Goal: Task Accomplishment & Management: Manage account settings

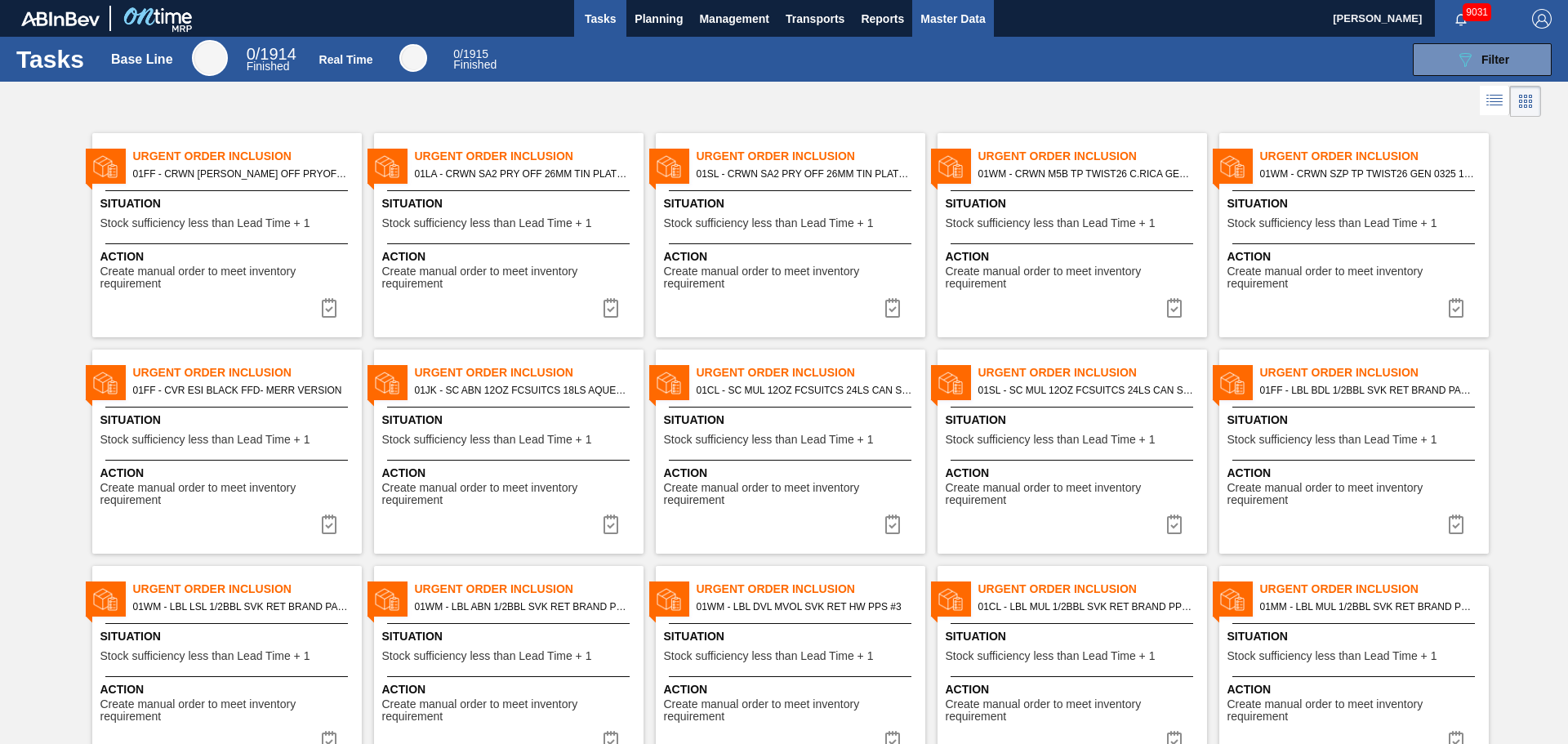
click at [961, 29] on button "Master Data" at bounding box center [953, 18] width 80 height 37
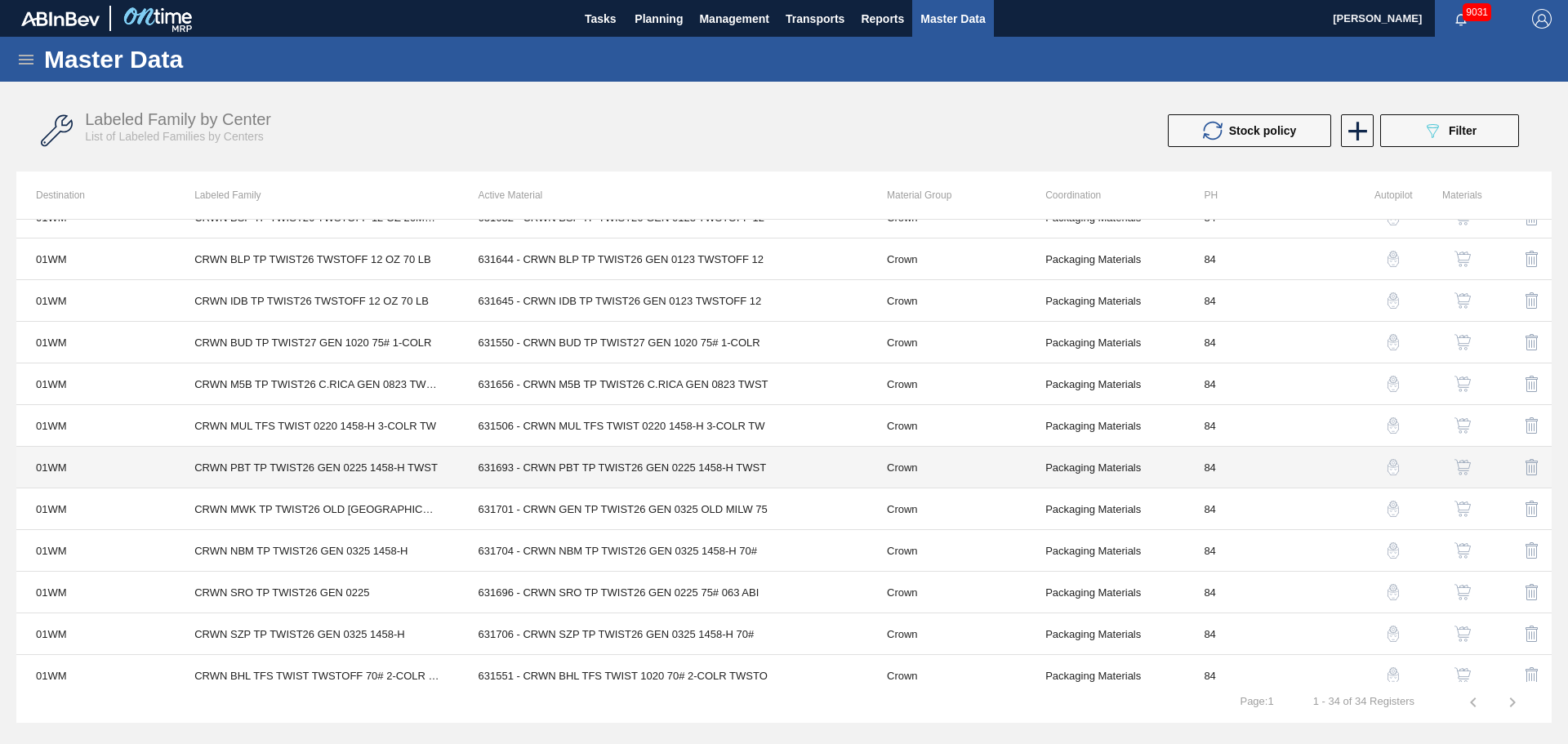
scroll to position [953, 0]
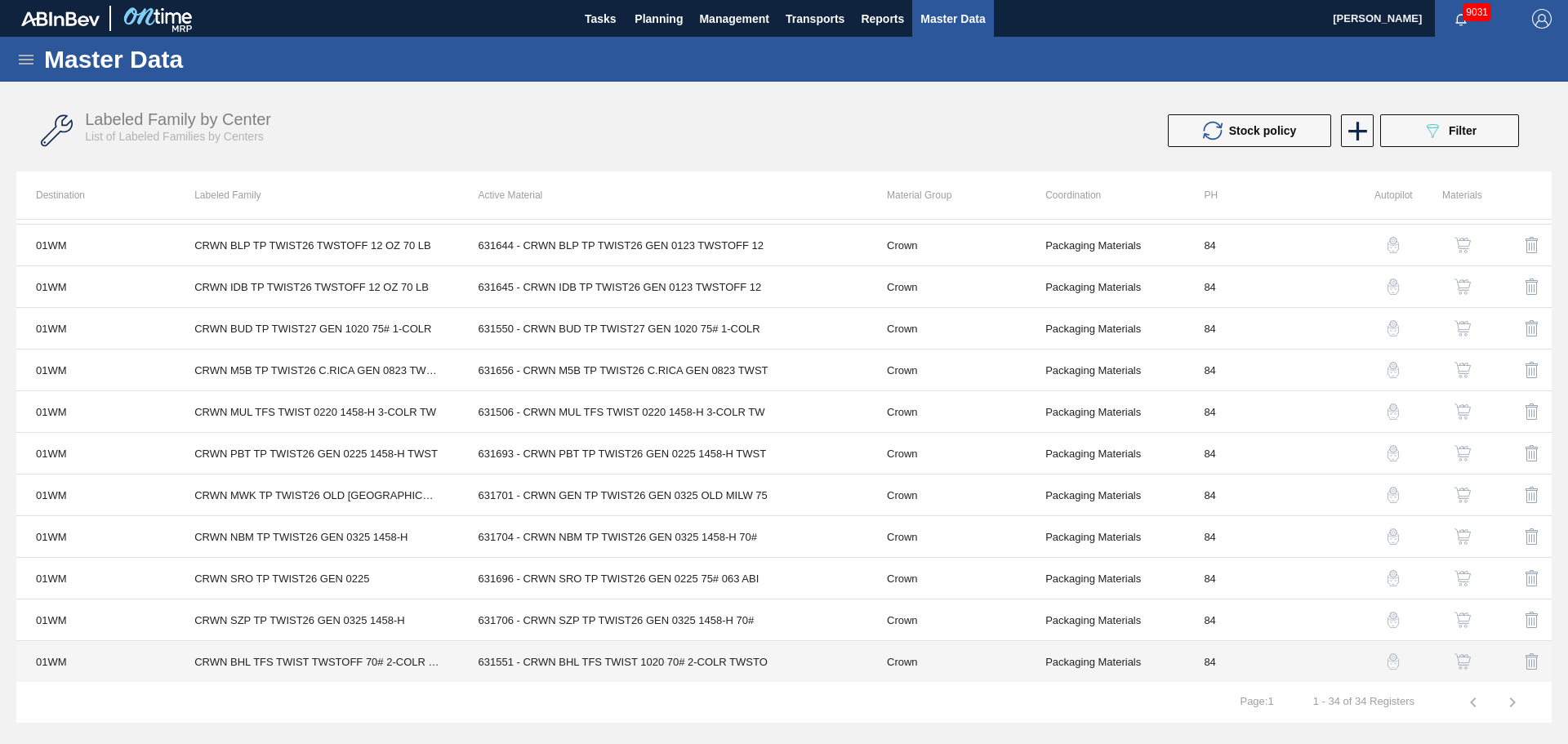
click at [517, 653] on td "631551 - CRWN BHL TFS TWIST 1020 70# 2-COLR TWSTO" at bounding box center [662, 662] width 409 height 42
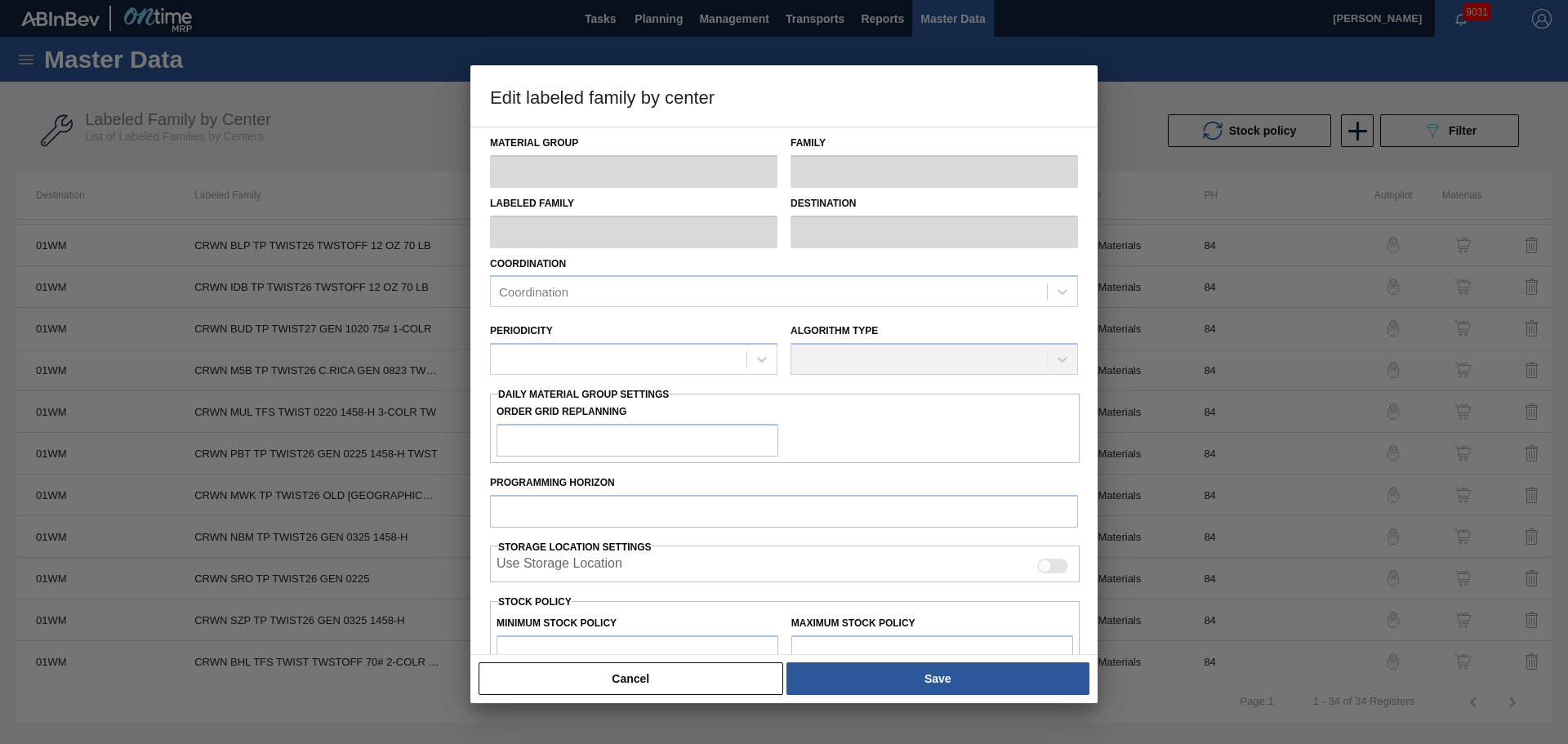
click at [656, 672] on button "Cancel" at bounding box center [630, 679] width 305 height 33
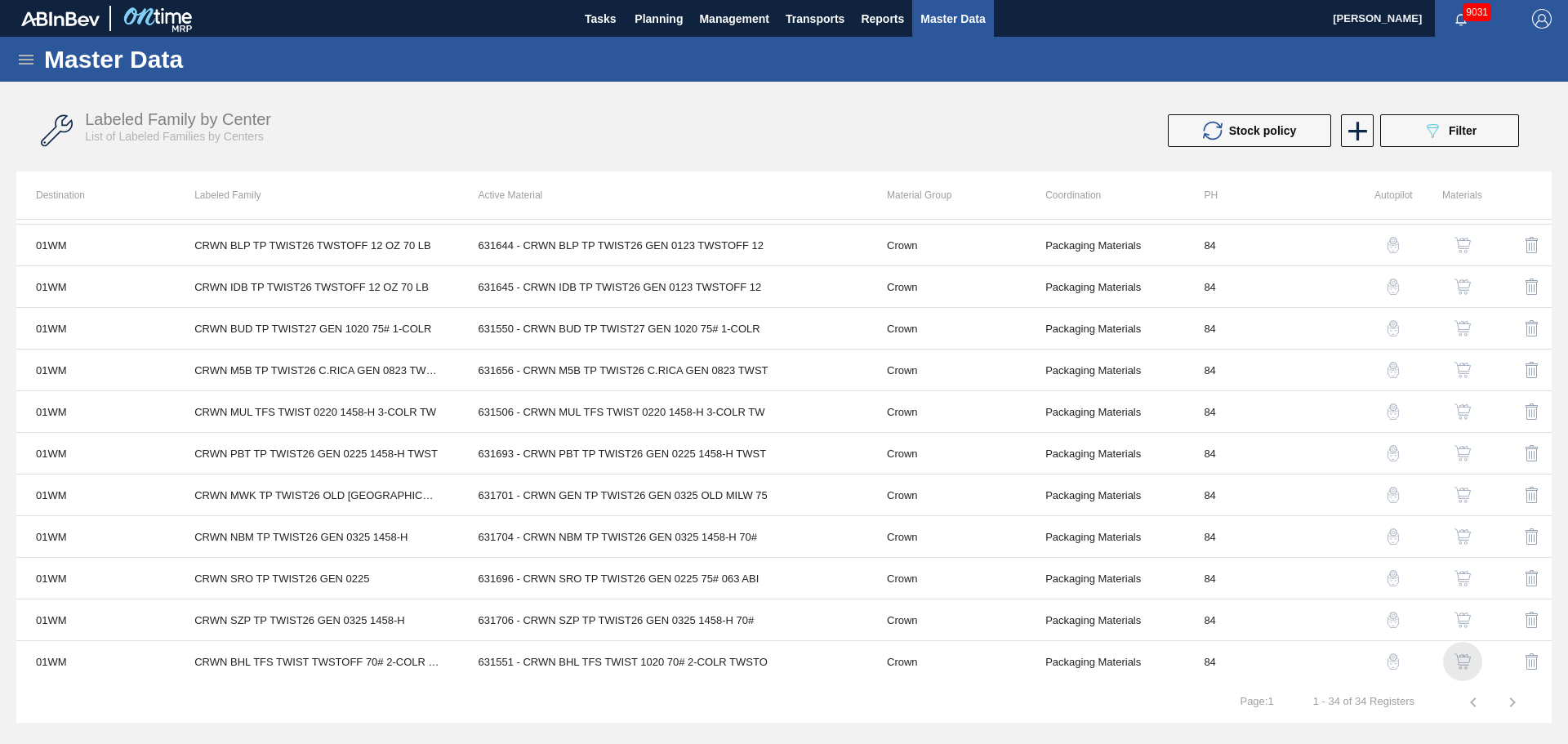
click at [1461, 660] on img "button" at bounding box center [1463, 662] width 16 height 16
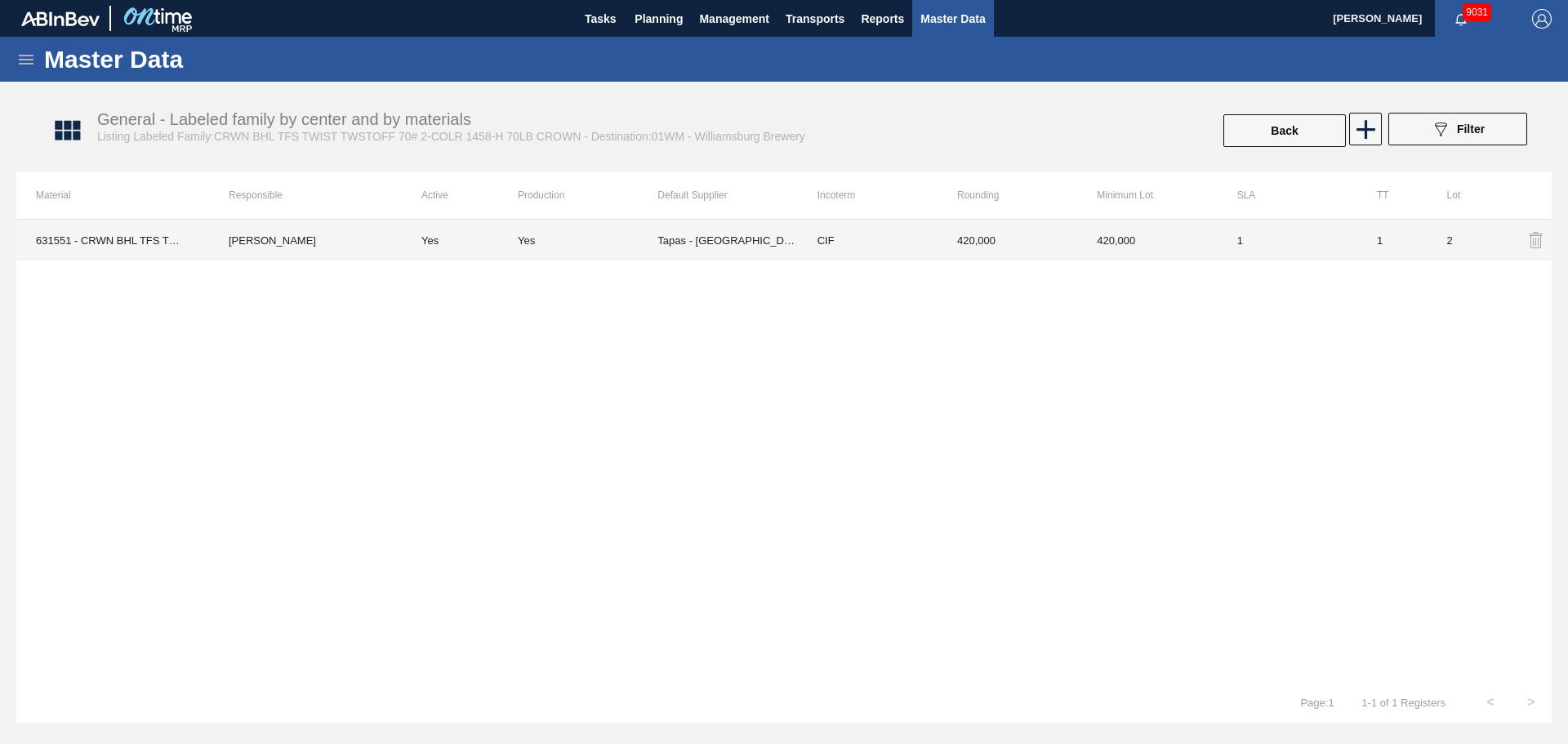
click at [585, 234] on div "Yes" at bounding box center [587, 241] width 139 height 13
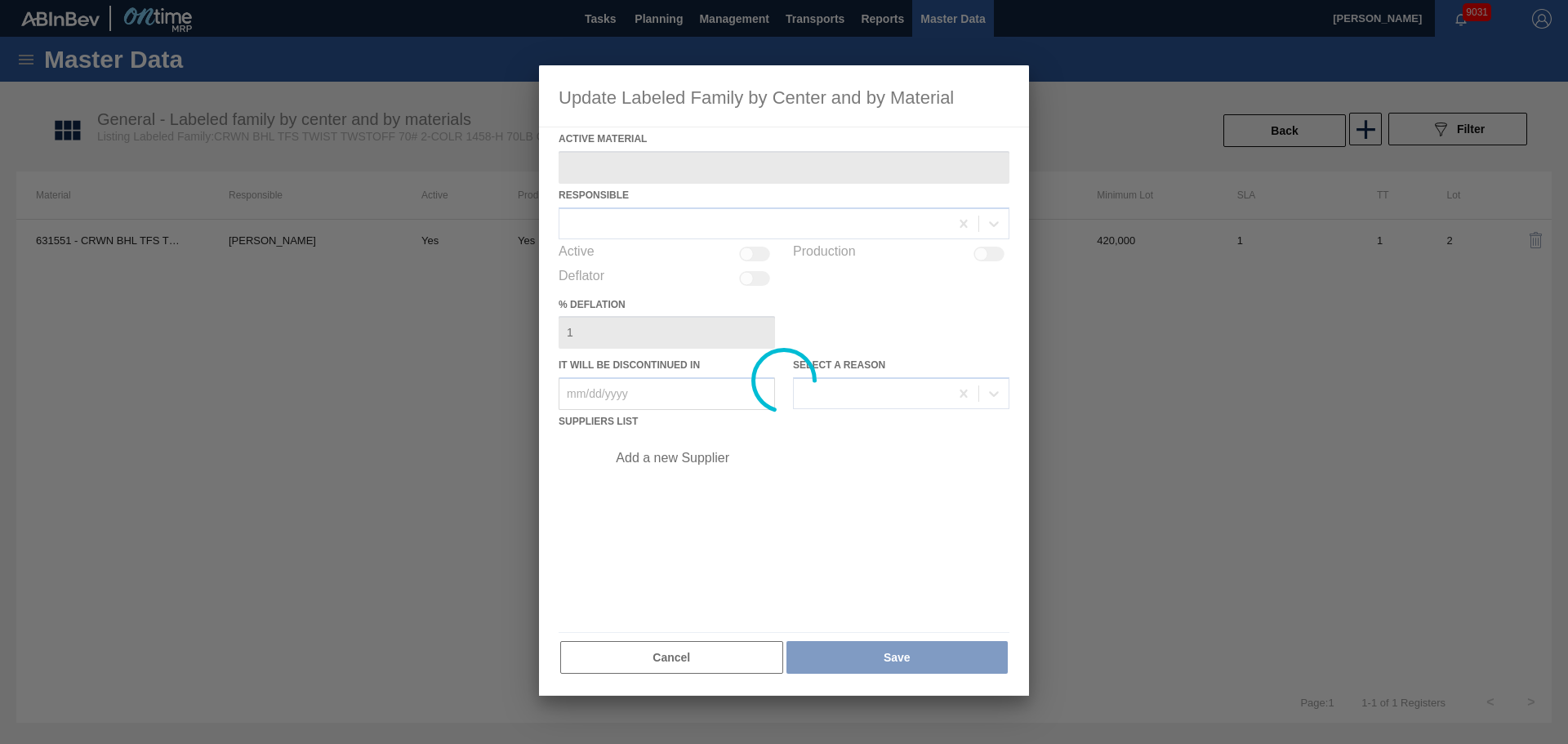
type Material "631551 - CRWN BHL TFS TWIST 1020 70# 2-COLR TWSTO"
checkbox input "true"
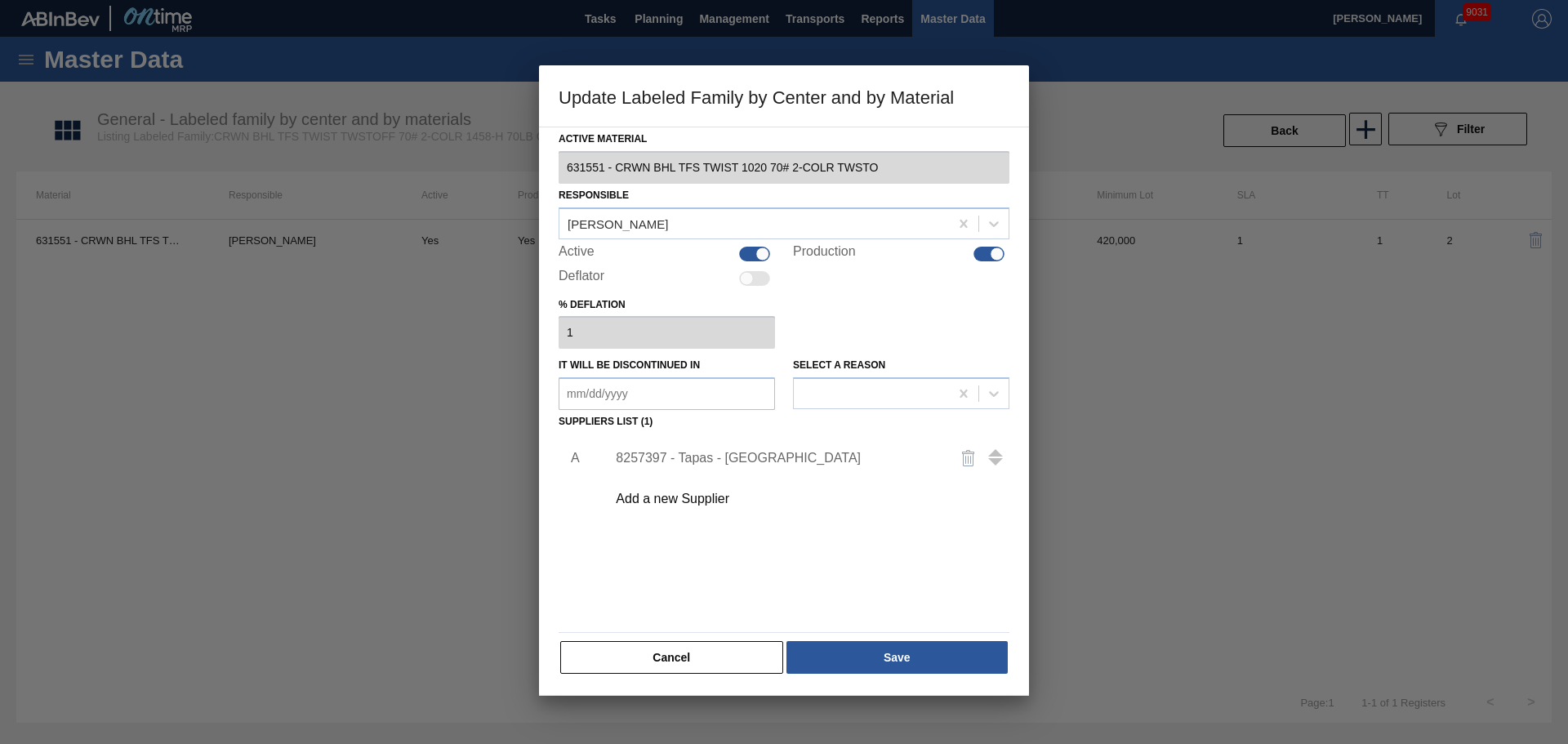
click at [695, 459] on div "8257397 - Tapas - [GEOGRAPHIC_DATA]" at bounding box center [776, 458] width 320 height 14
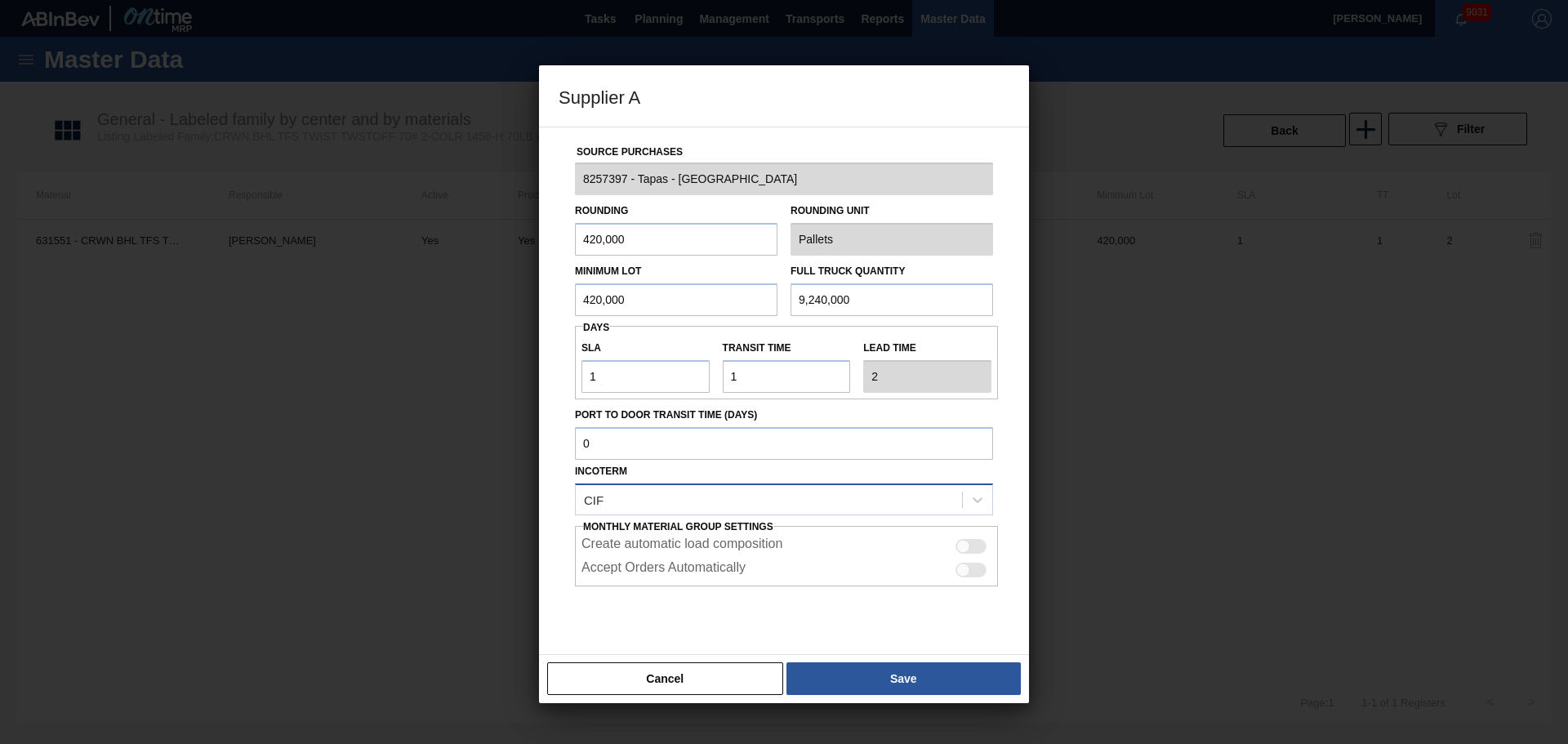
click at [758, 502] on div "CIF" at bounding box center [769, 499] width 386 height 23
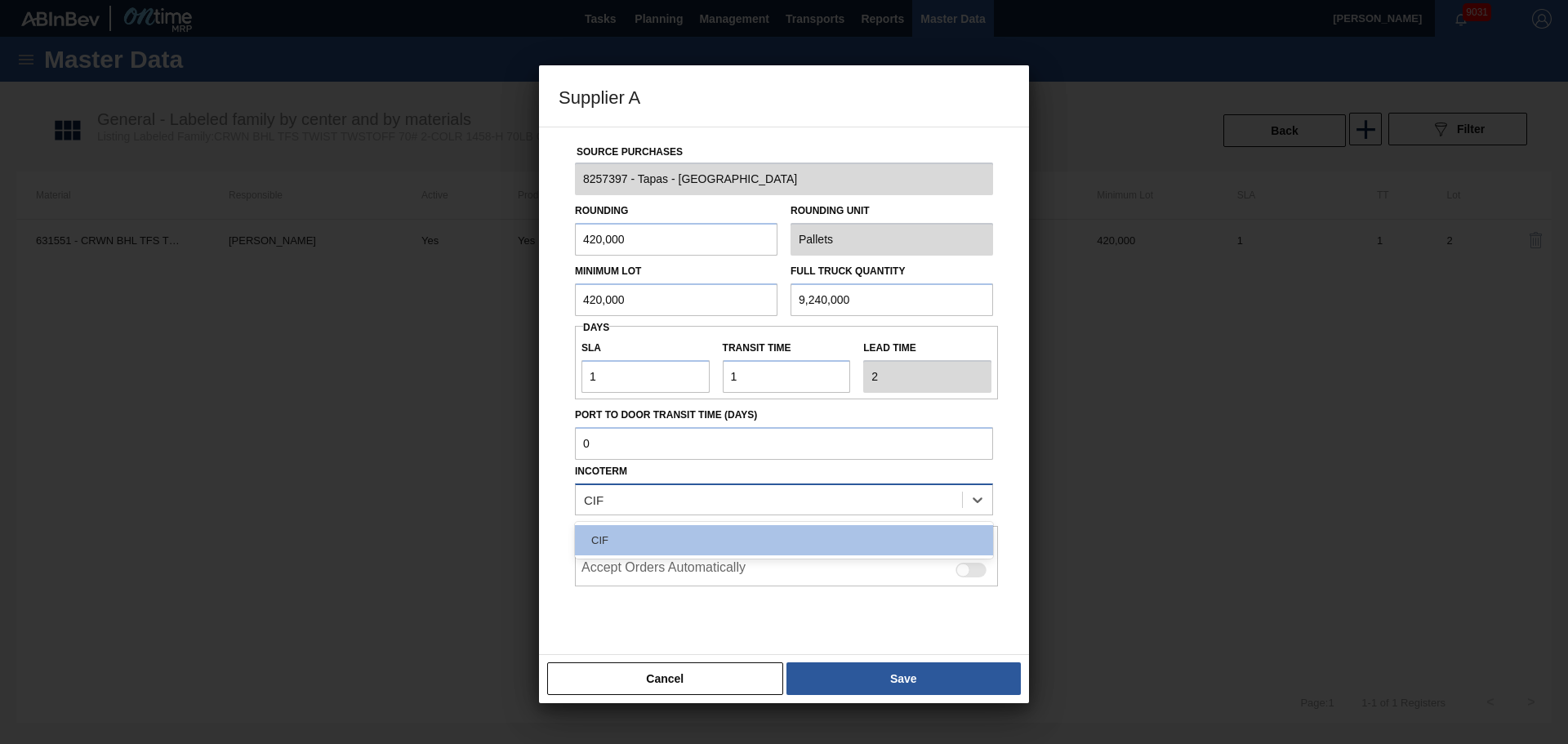
click at [710, 511] on div "CIF" at bounding box center [769, 499] width 386 height 23
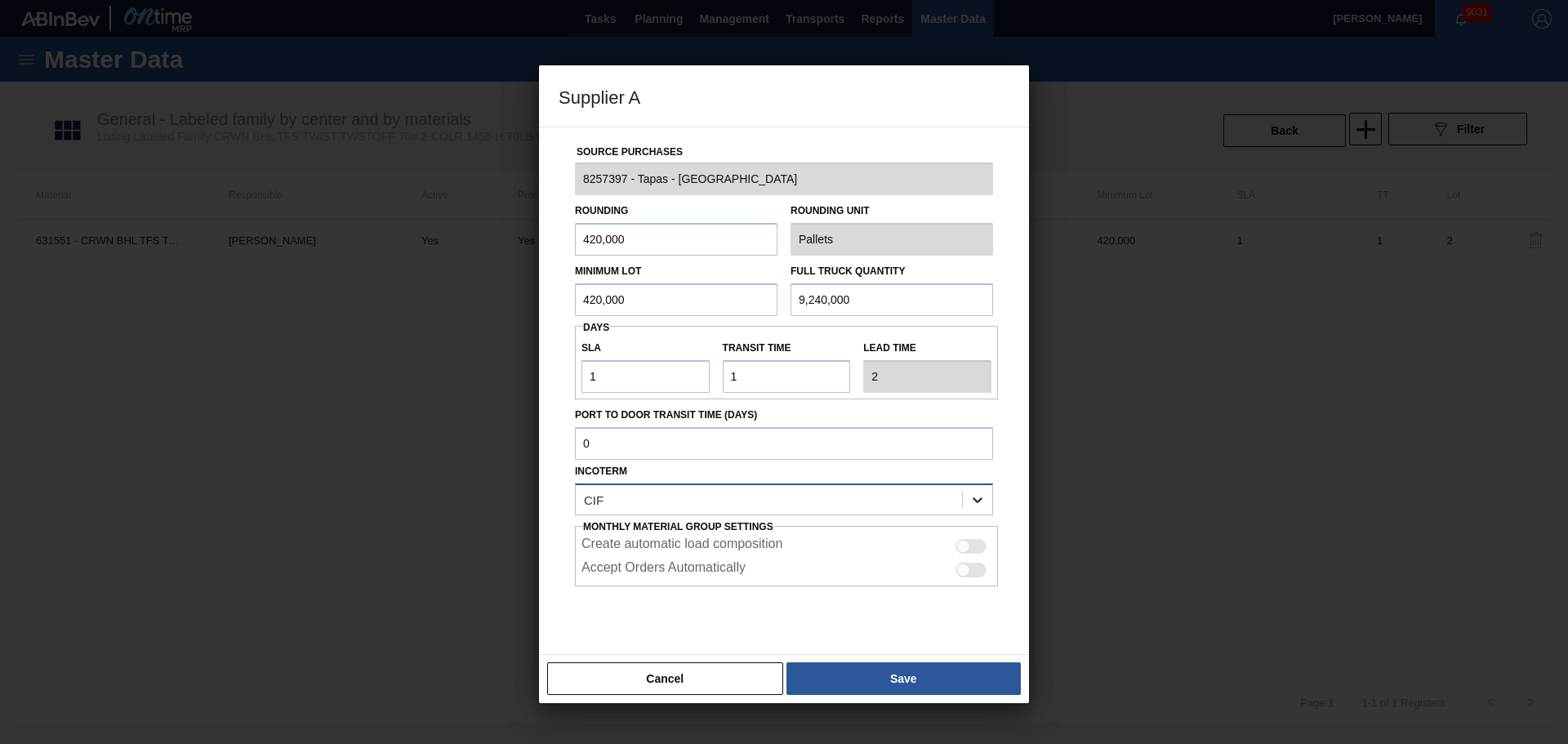
click at [970, 511] on div at bounding box center [977, 500] width 30 height 30
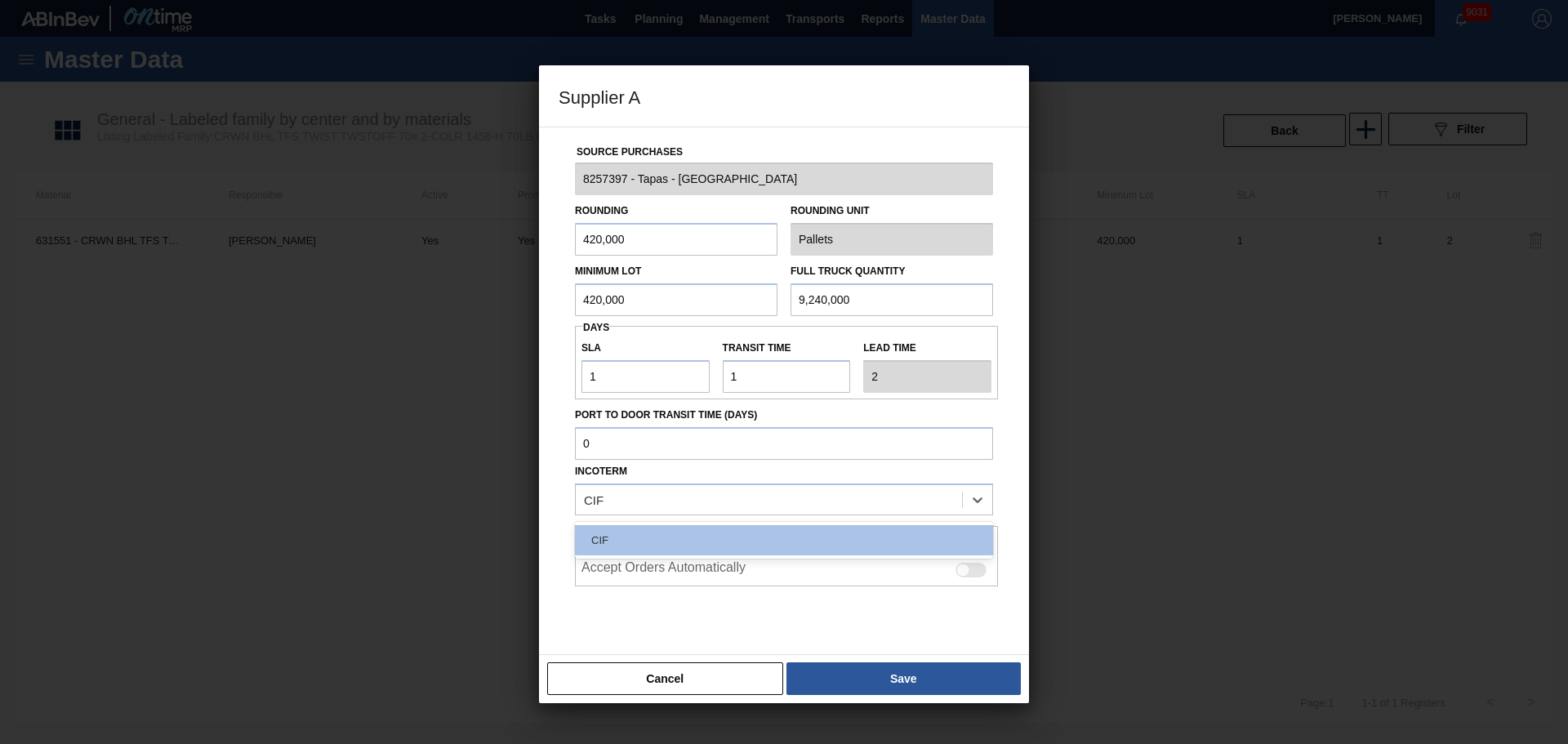
click at [548, 474] on div "Source Purchases 8257397 - Tapas - [GEOGRAPHIC_DATA] Rounding 420,000 Rounding …" at bounding box center [784, 391] width 490 height 528
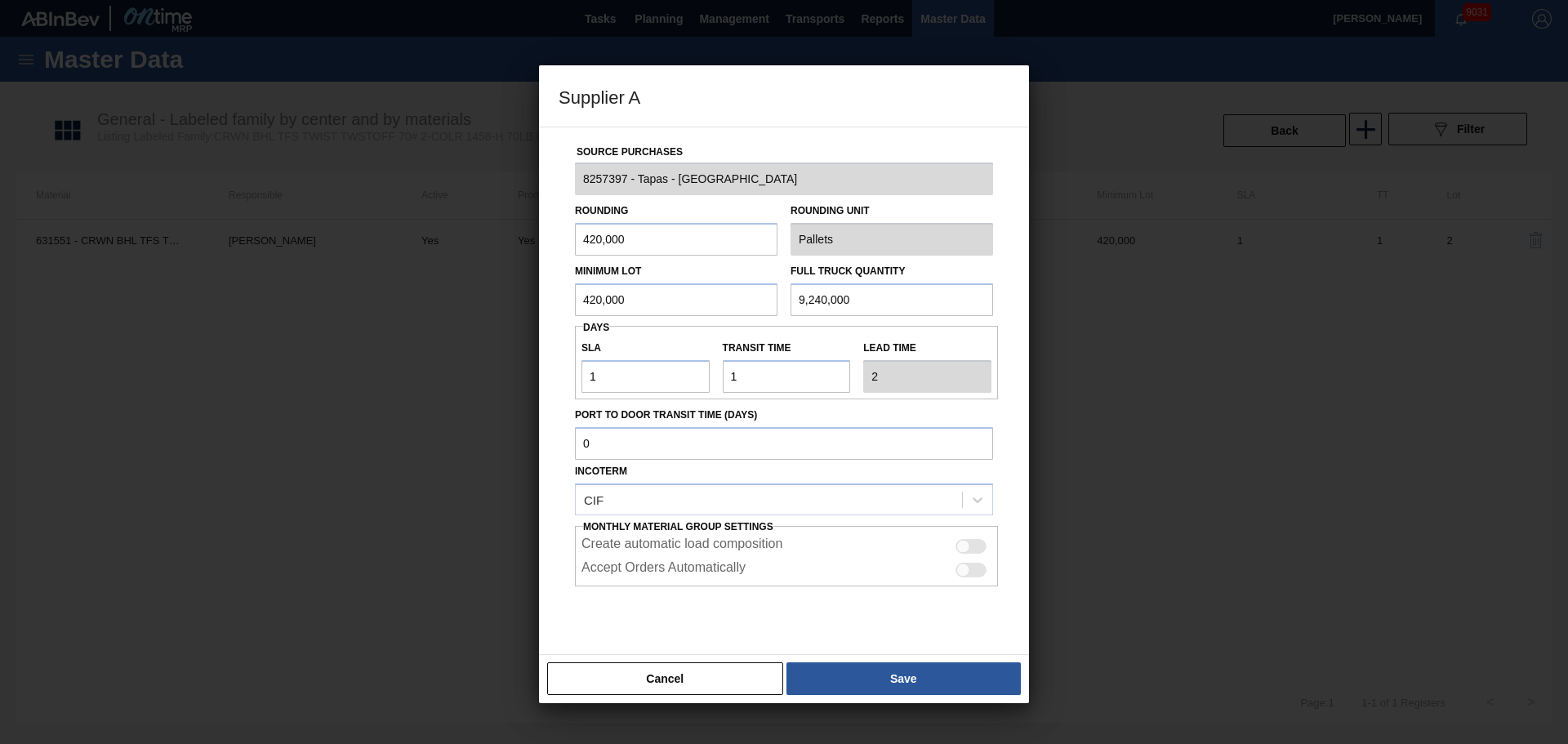
click at [713, 479] on div "Incoterm CIF" at bounding box center [784, 487] width 418 height 55
click at [712, 518] on div "Monthly Material Group Settings Create automatic load composition Accept Orders…" at bounding box center [784, 550] width 418 height 71
click at [712, 503] on div "CIF" at bounding box center [769, 499] width 386 height 23
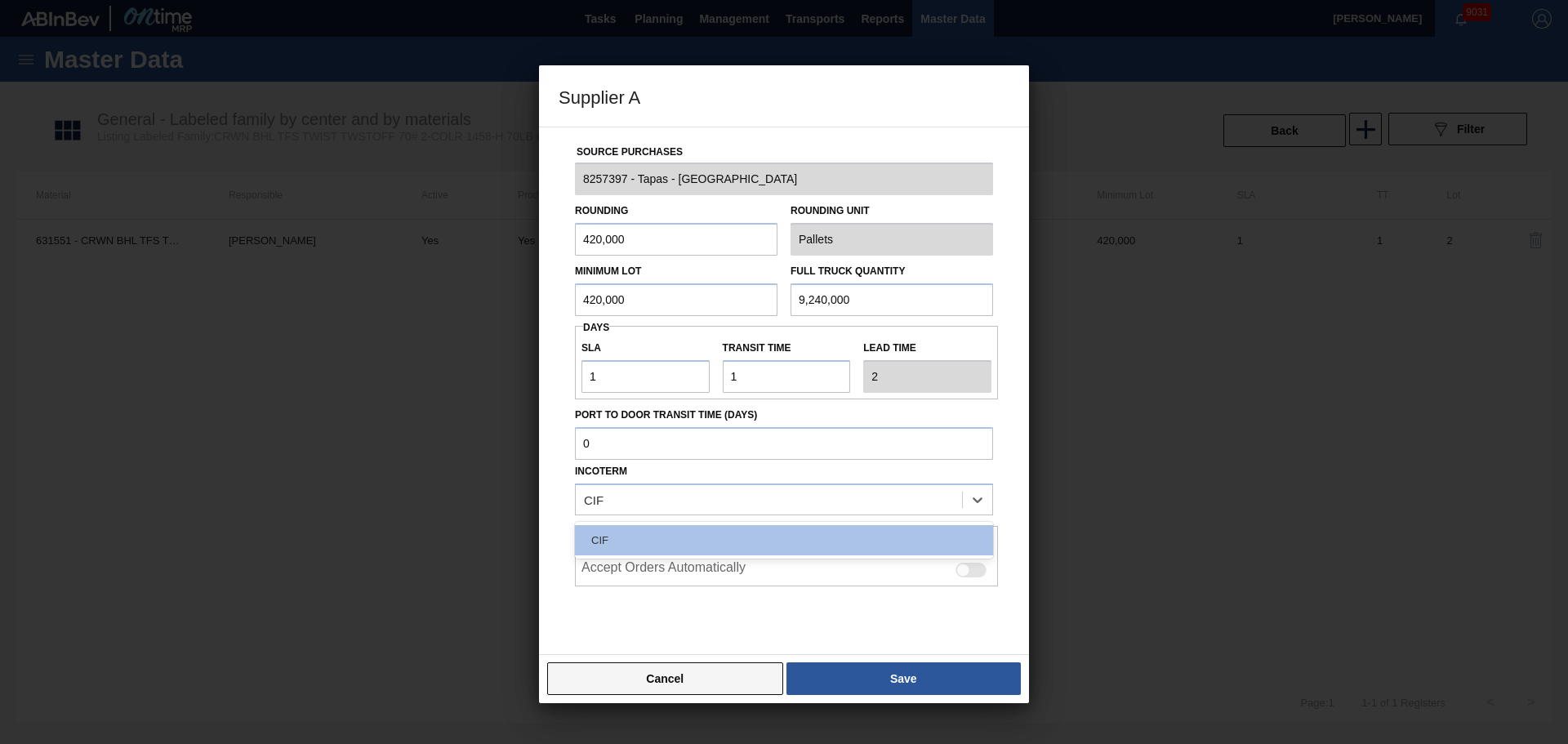
click at [676, 676] on button "Cancel" at bounding box center [665, 679] width 236 height 33
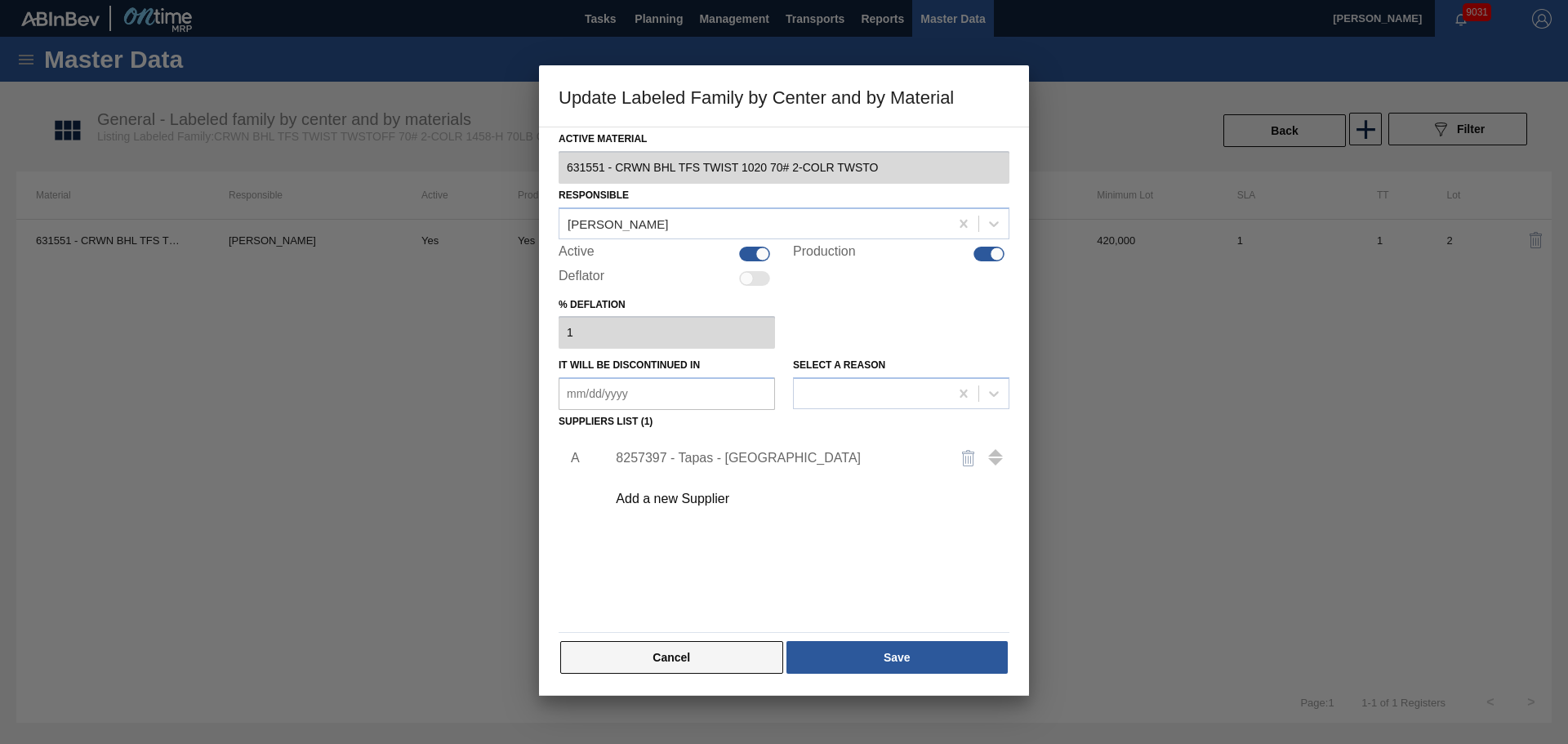
click at [674, 662] on button "Cancel" at bounding box center [671, 657] width 223 height 33
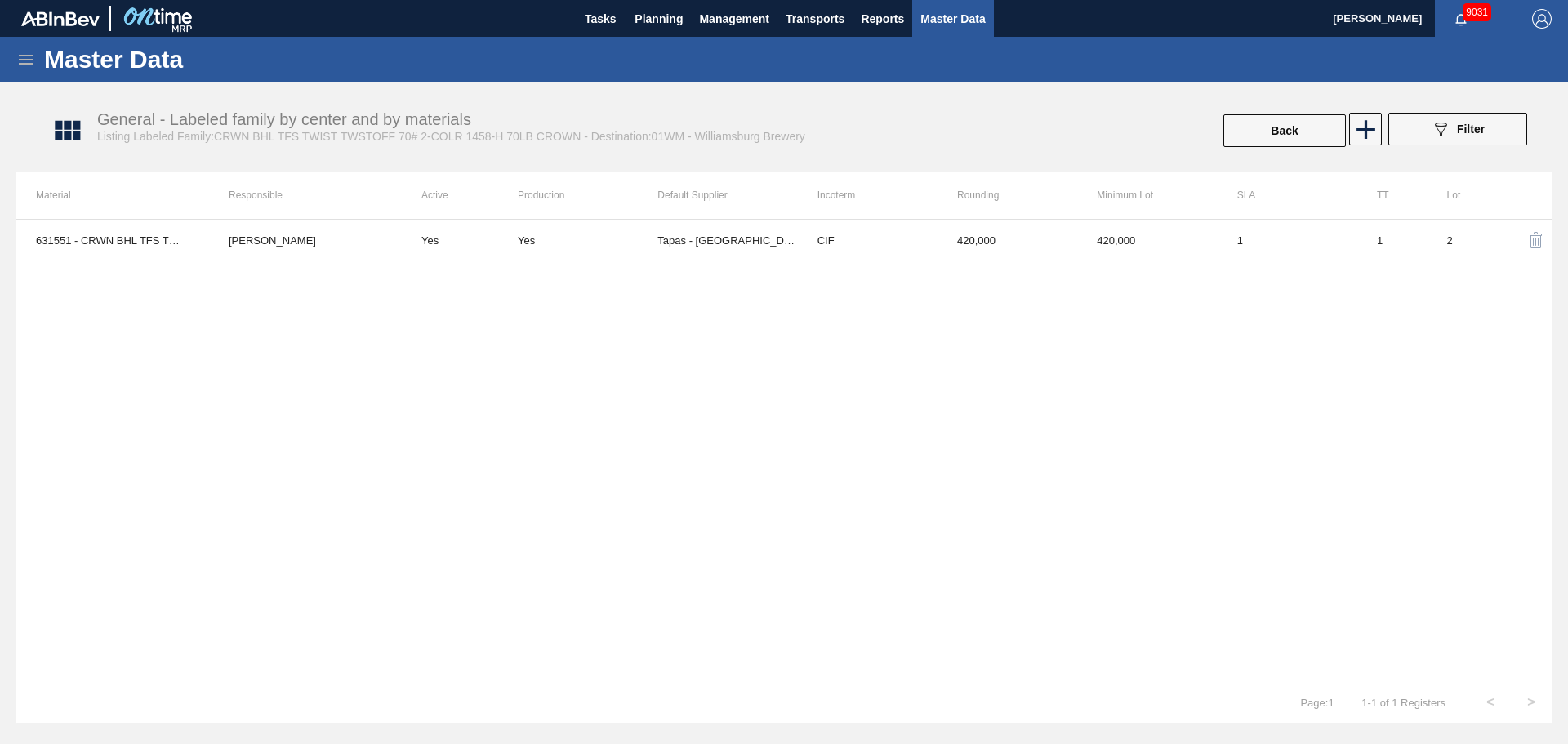
click at [1290, 148] on div "General - Labeled family by center and by materials Listing Labeled Family:CRWN…" at bounding box center [792, 131] width 1536 height 62
click at [1281, 132] on button "Back" at bounding box center [1285, 131] width 122 height 33
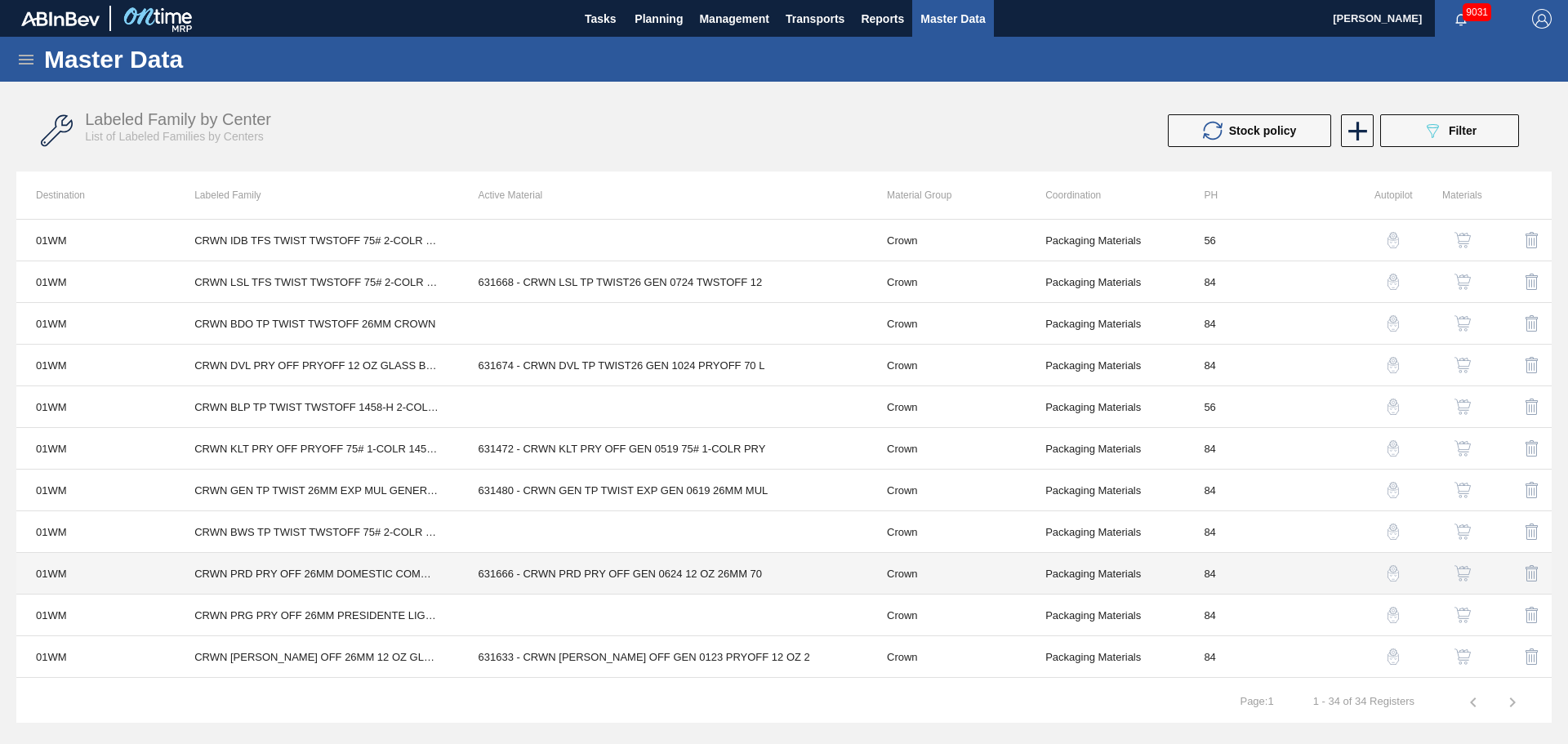
click at [602, 574] on td "631666 - CRWN PRD PRY OFF GEN 0624 12 OZ 26MM 70" at bounding box center [662, 574] width 409 height 42
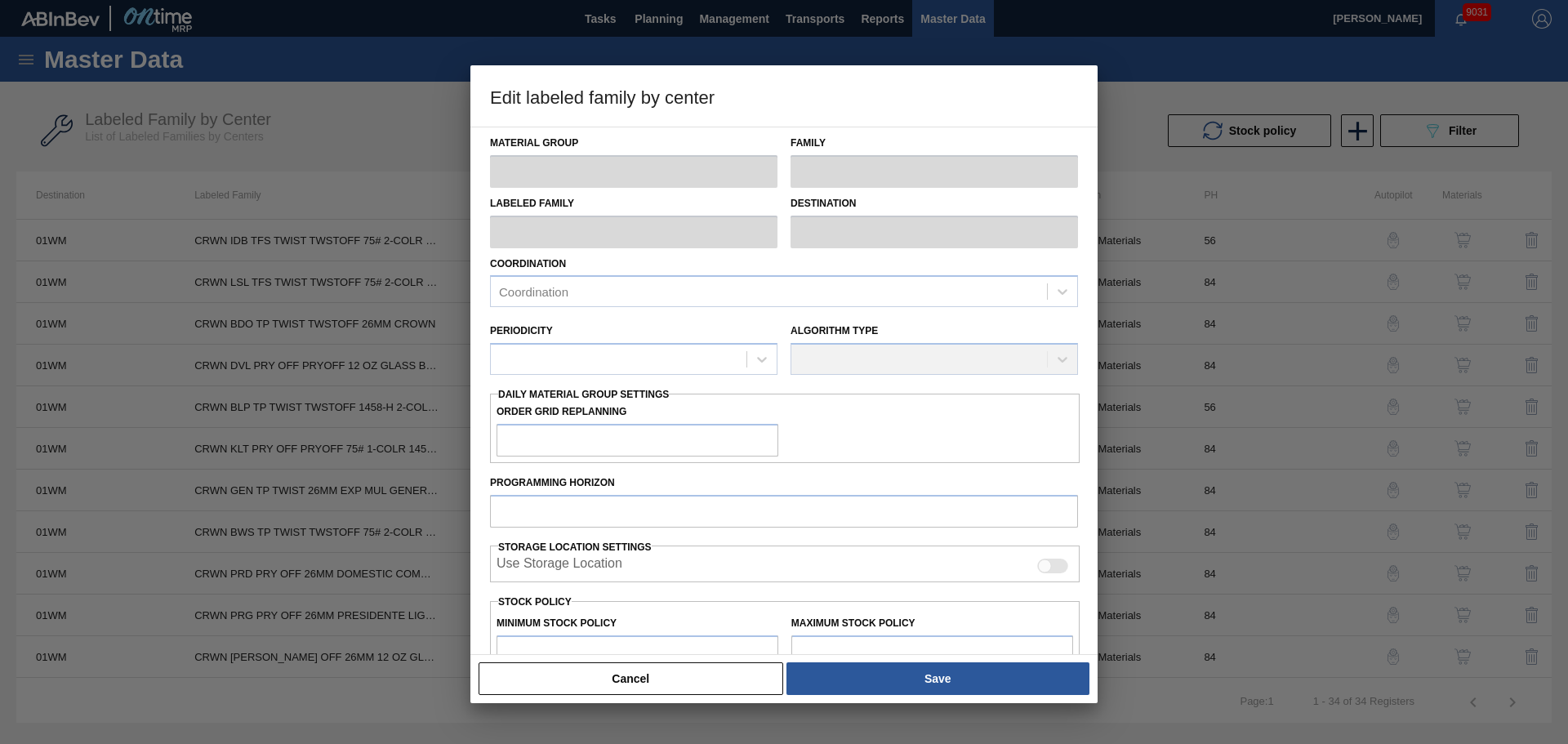
type input "Crown"
type input "Crowns"
type input "CRWN PRD PRY OFF 26MM DOMESTIC COMMON GLASS BOTTLE"
type input "01WM - Williamsburg Brewery"
type input "84"
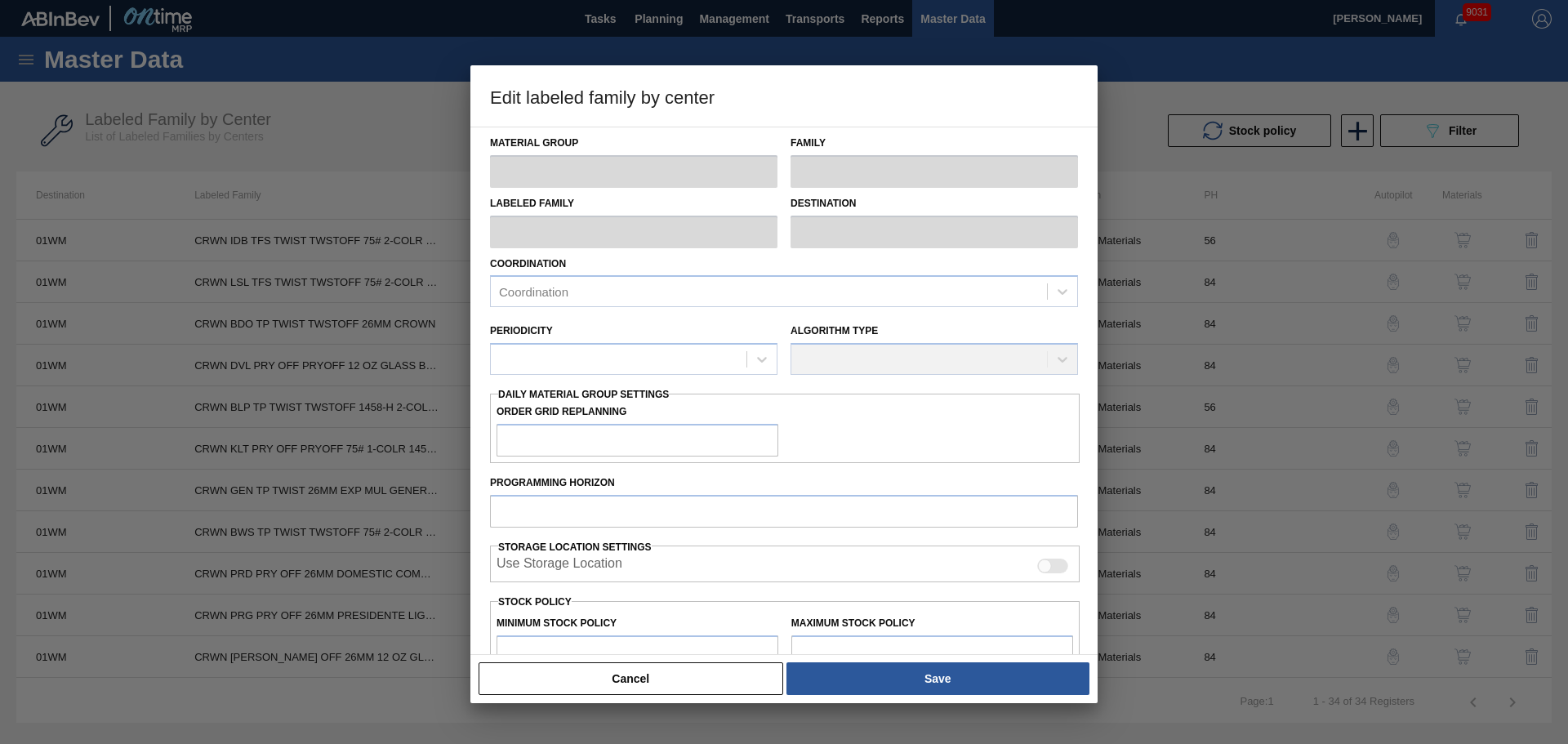
type input "420,000"
type input "2,345,821"
type input "28"
type input "959,230"
checkbox input "true"
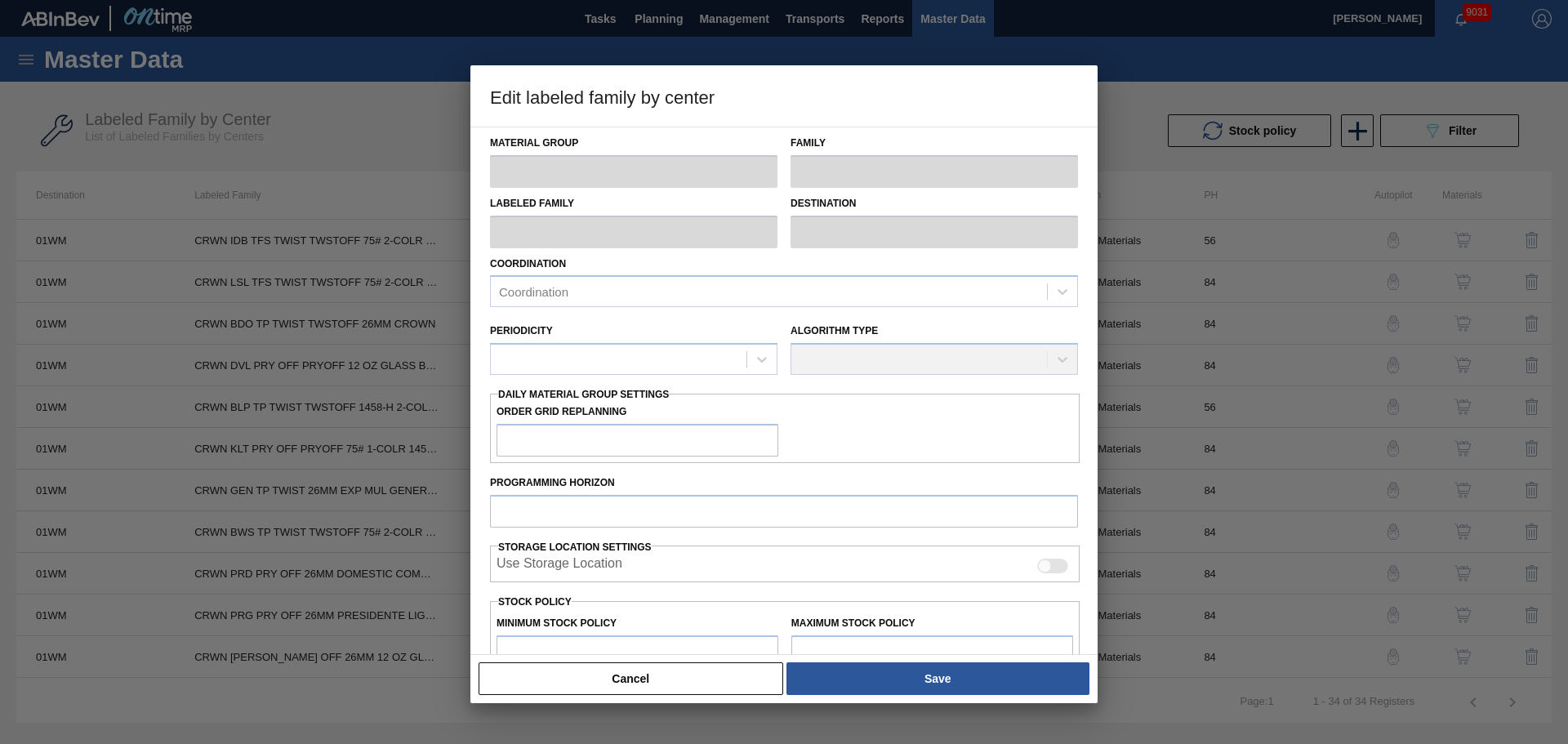
checkbox input "true"
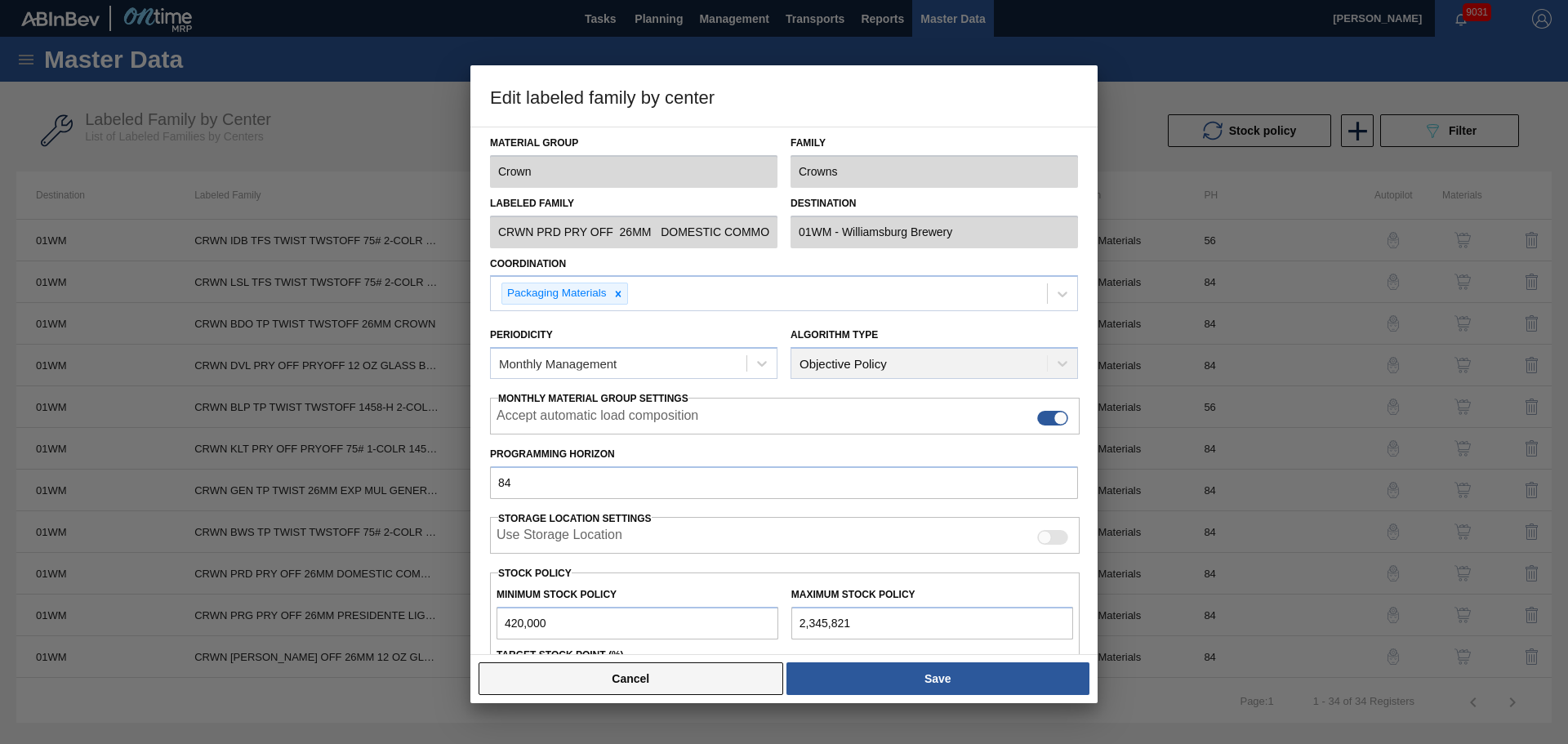
click at [678, 676] on button "Cancel" at bounding box center [630, 679] width 305 height 33
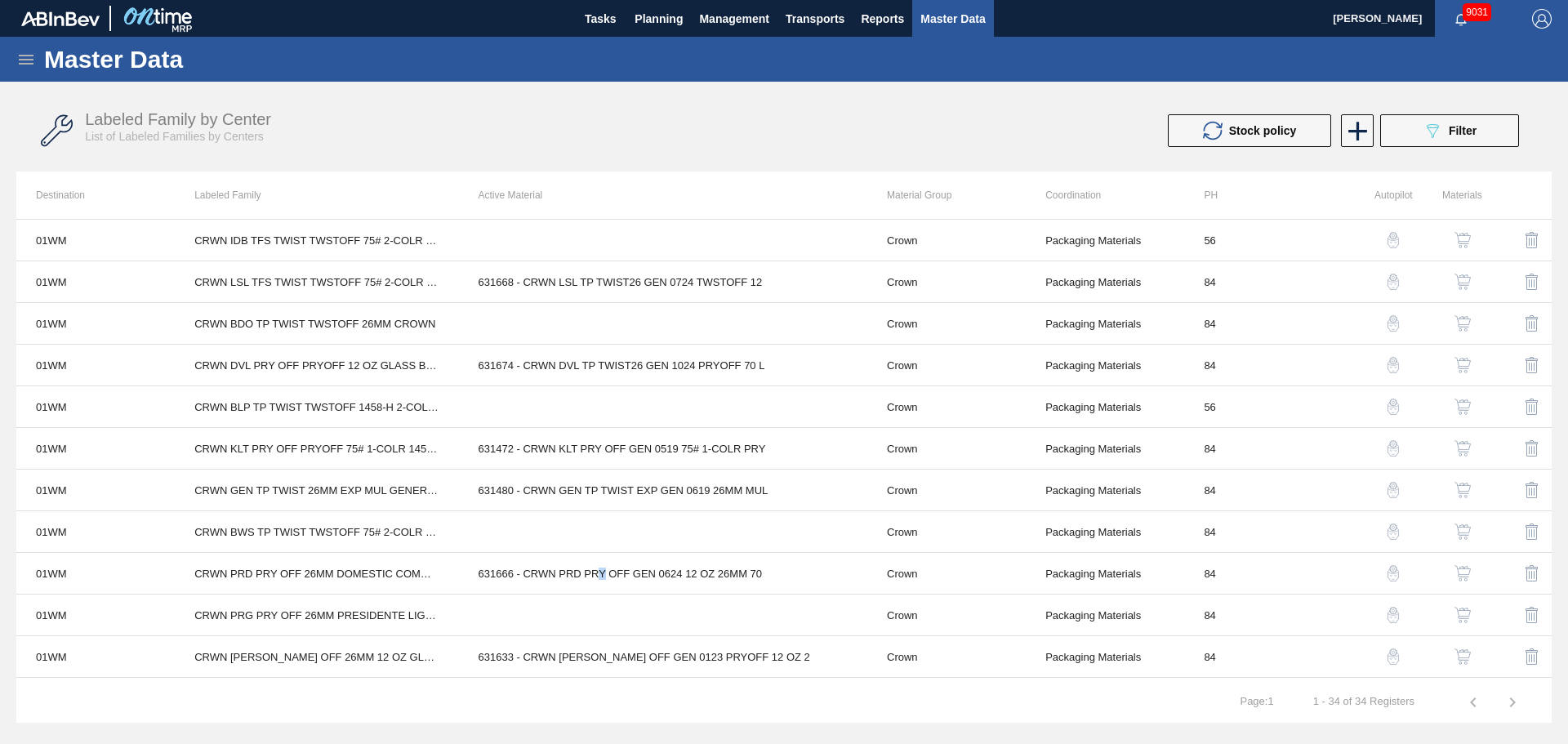
click at [1475, 573] on button "button" at bounding box center [1463, 573] width 39 height 39
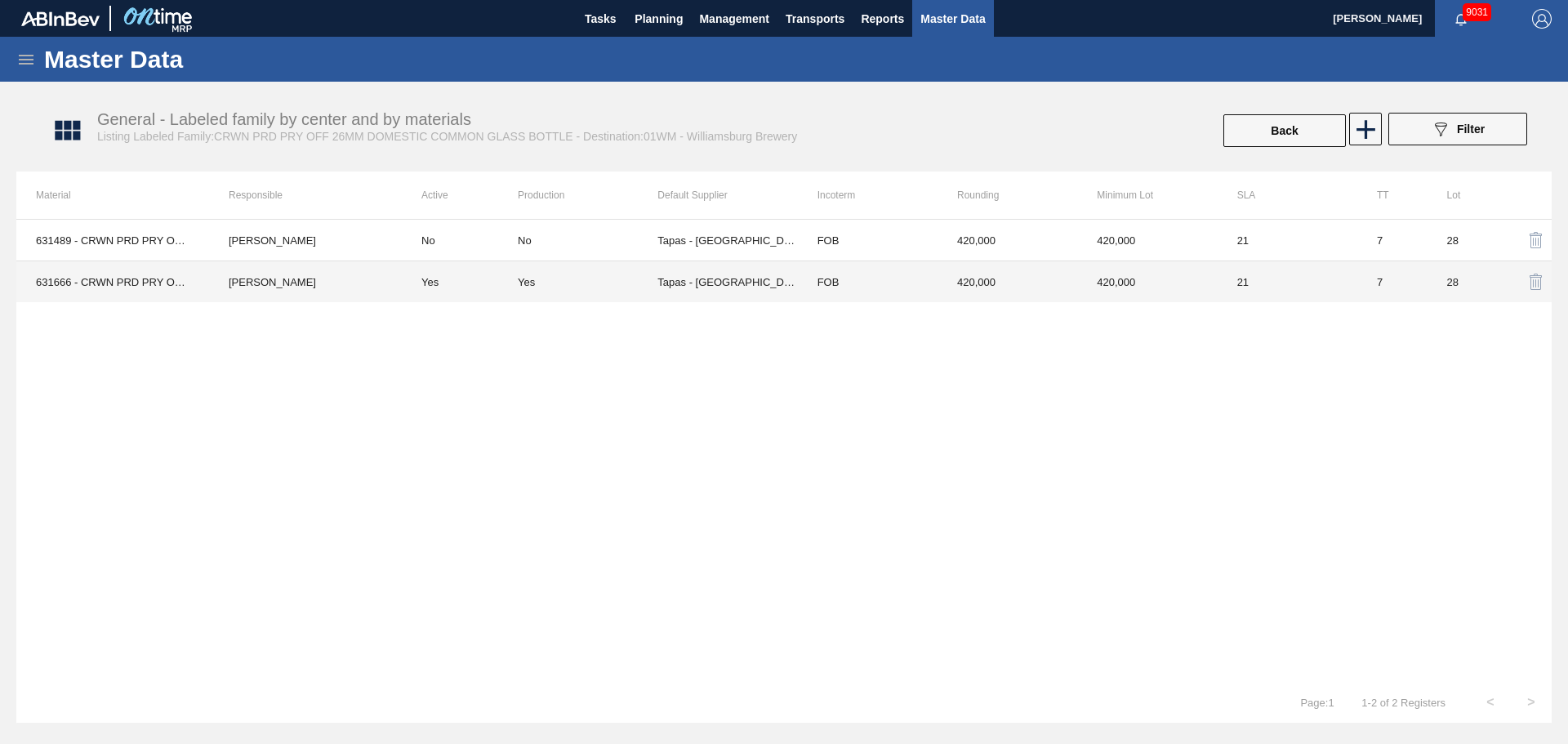
click at [530, 293] on td "Yes" at bounding box center [587, 282] width 139 height 42
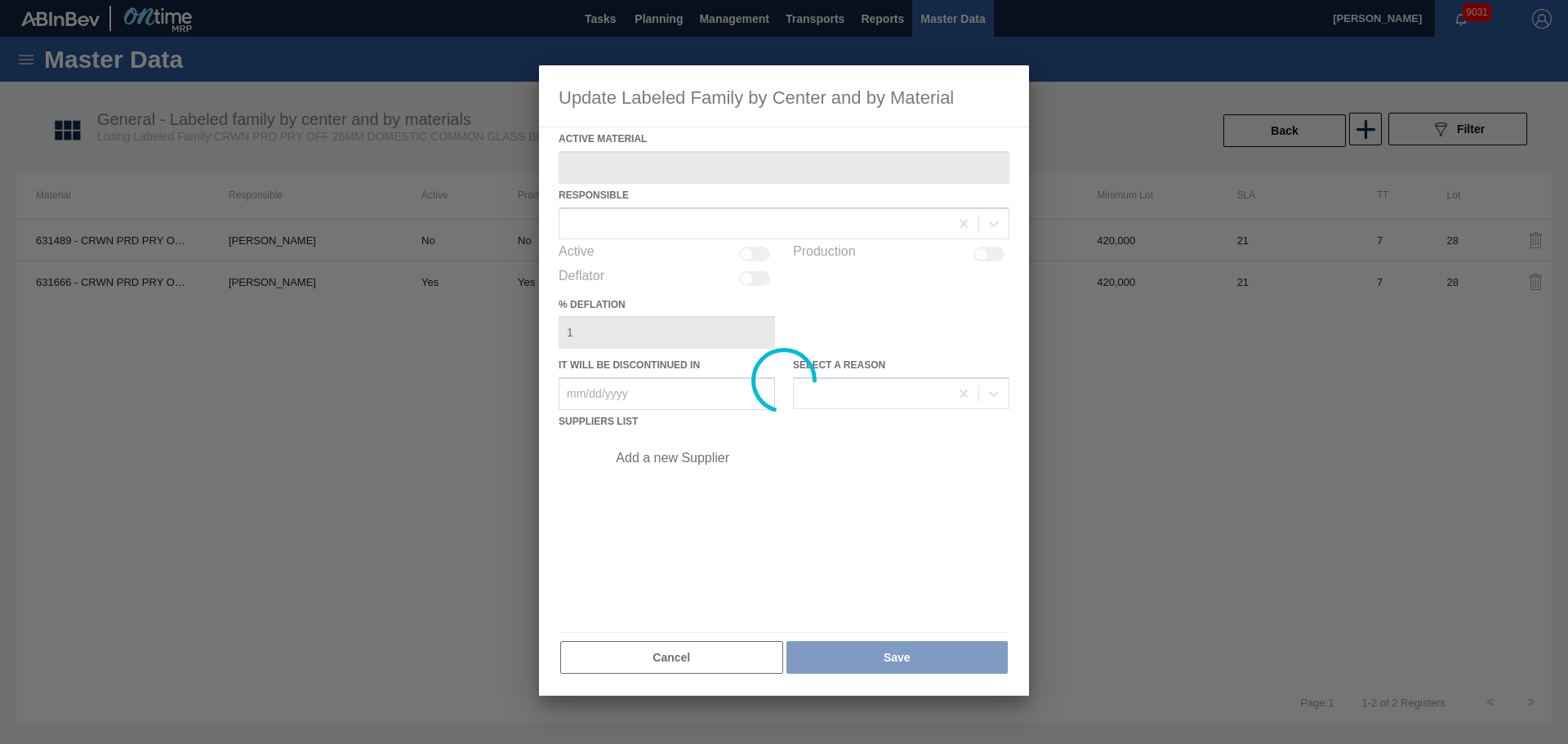
type Material "631666 - CRWN PRD PRY OFF GEN 0624 12 OZ 26MM 70"
checkbox input "true"
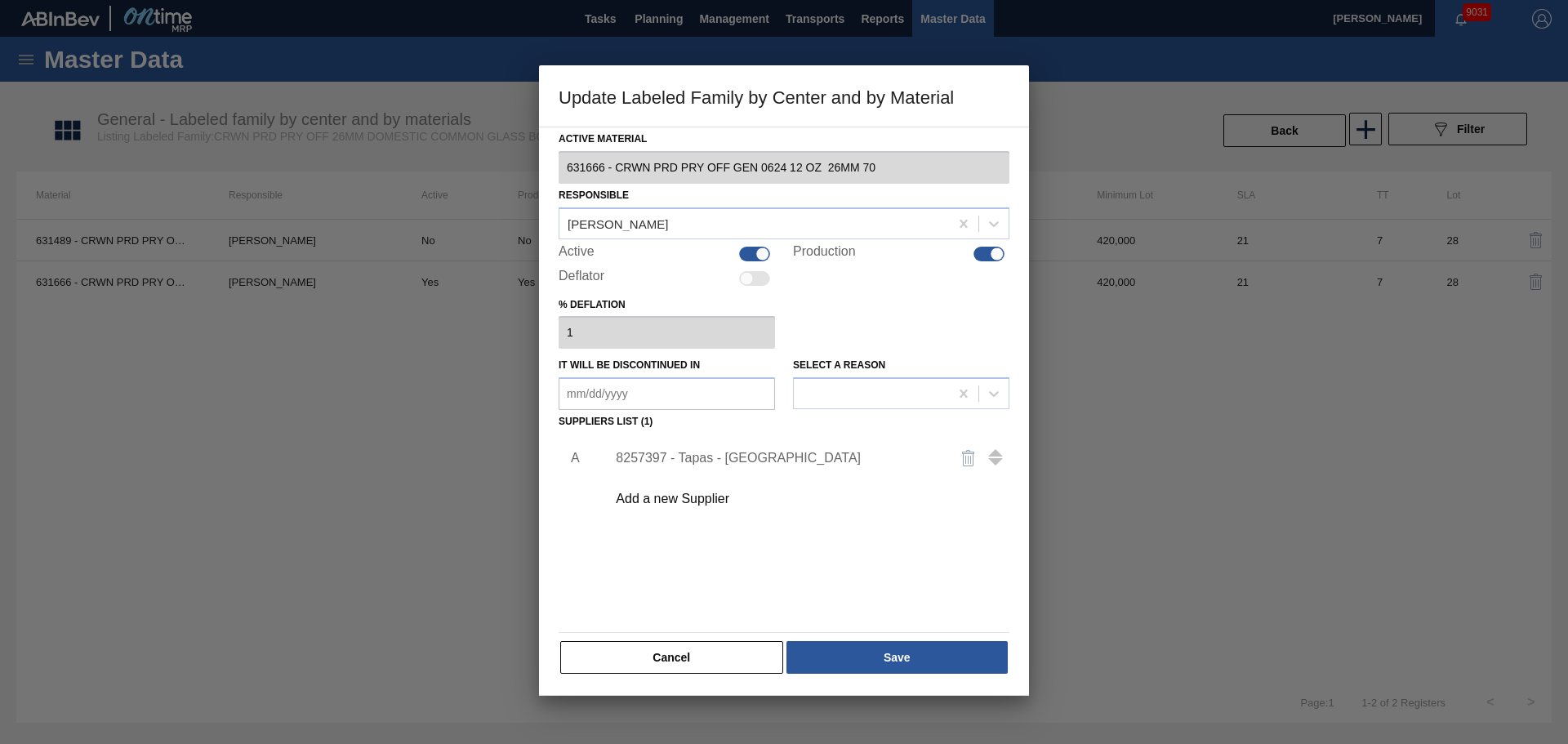
click at [699, 461] on div "8257397 - Tapas - [GEOGRAPHIC_DATA]" at bounding box center [776, 458] width 320 height 14
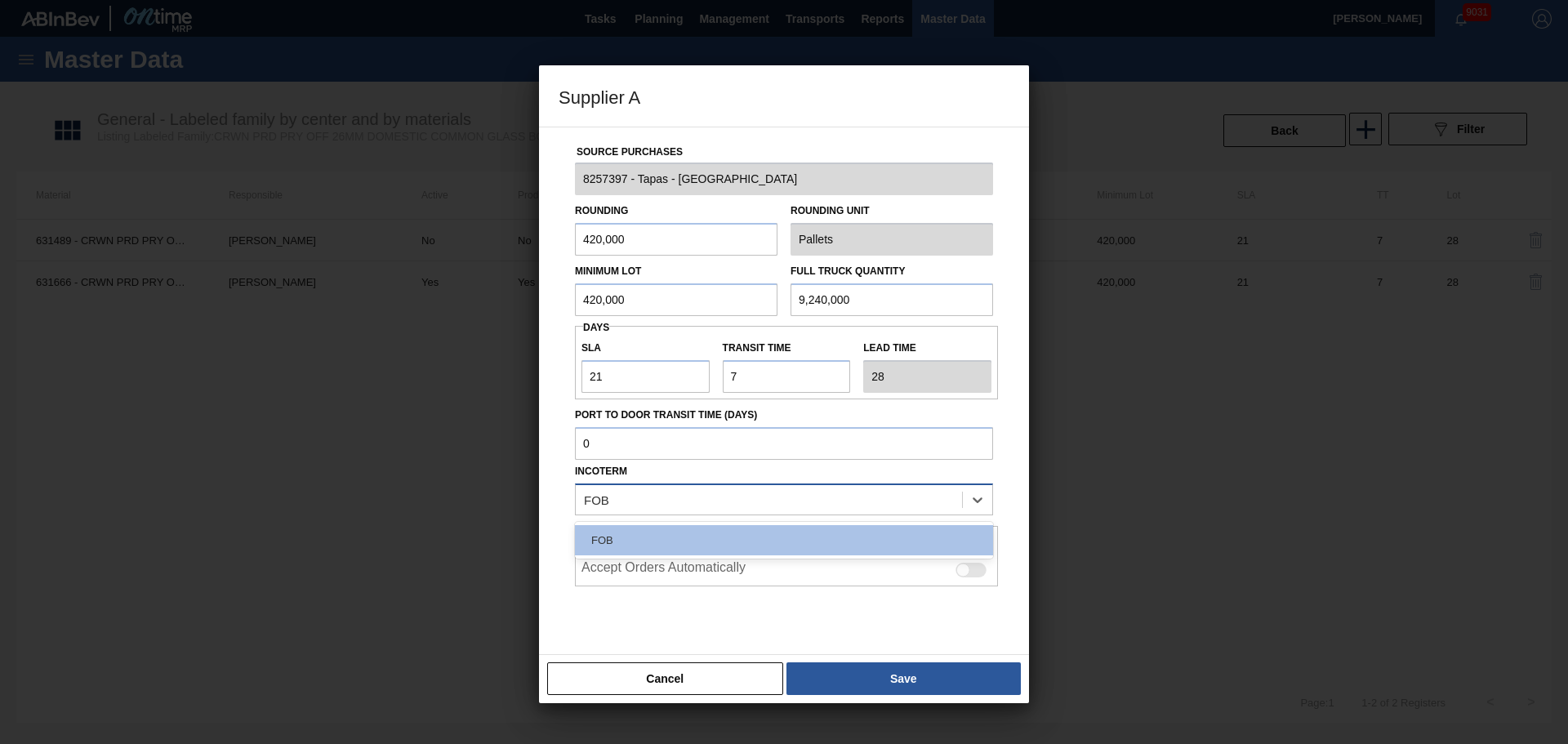
click at [712, 512] on div "FOB" at bounding box center [784, 500] width 418 height 32
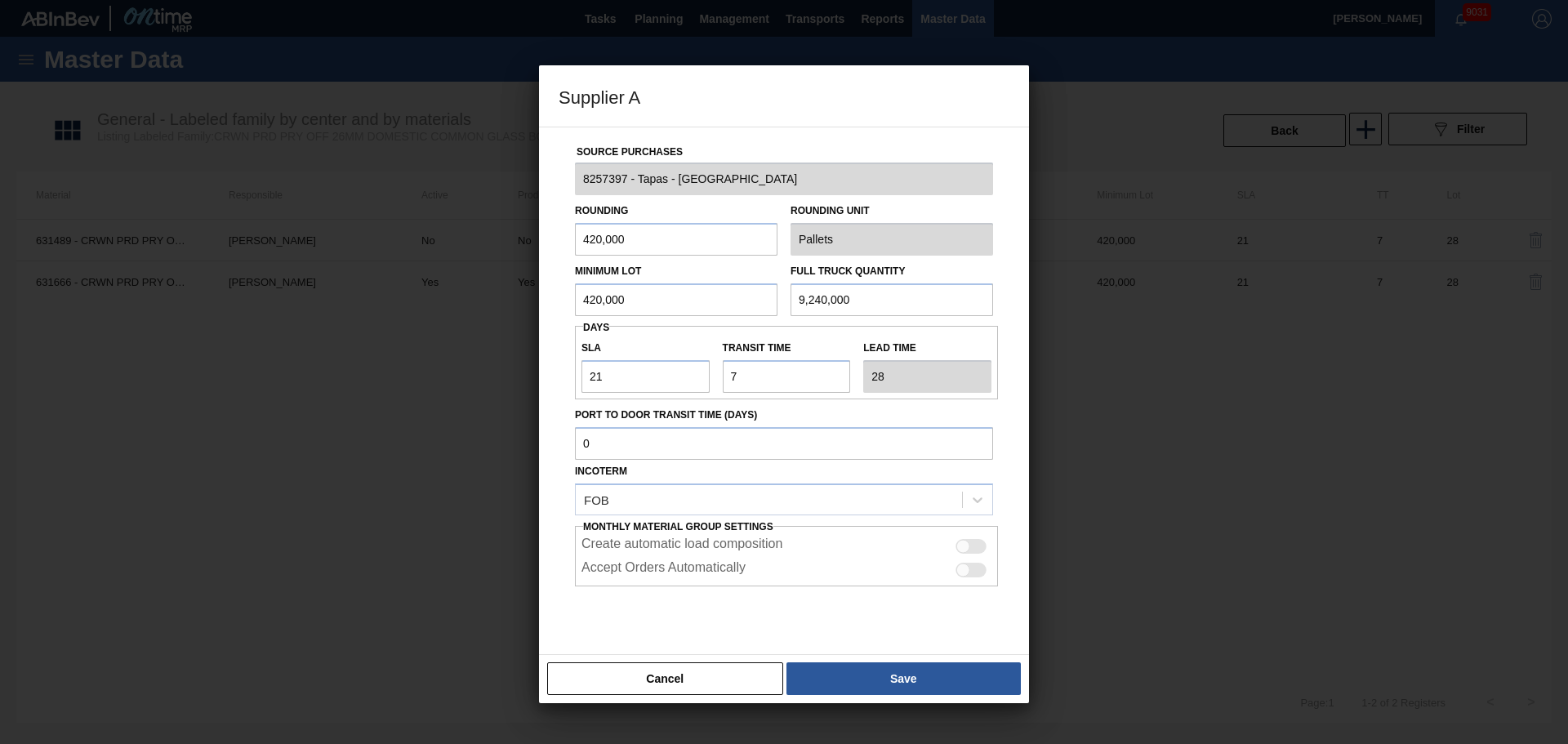
click at [704, 629] on div at bounding box center [784, 627] width 418 height 81
click at [689, 671] on button "Cancel" at bounding box center [665, 679] width 236 height 33
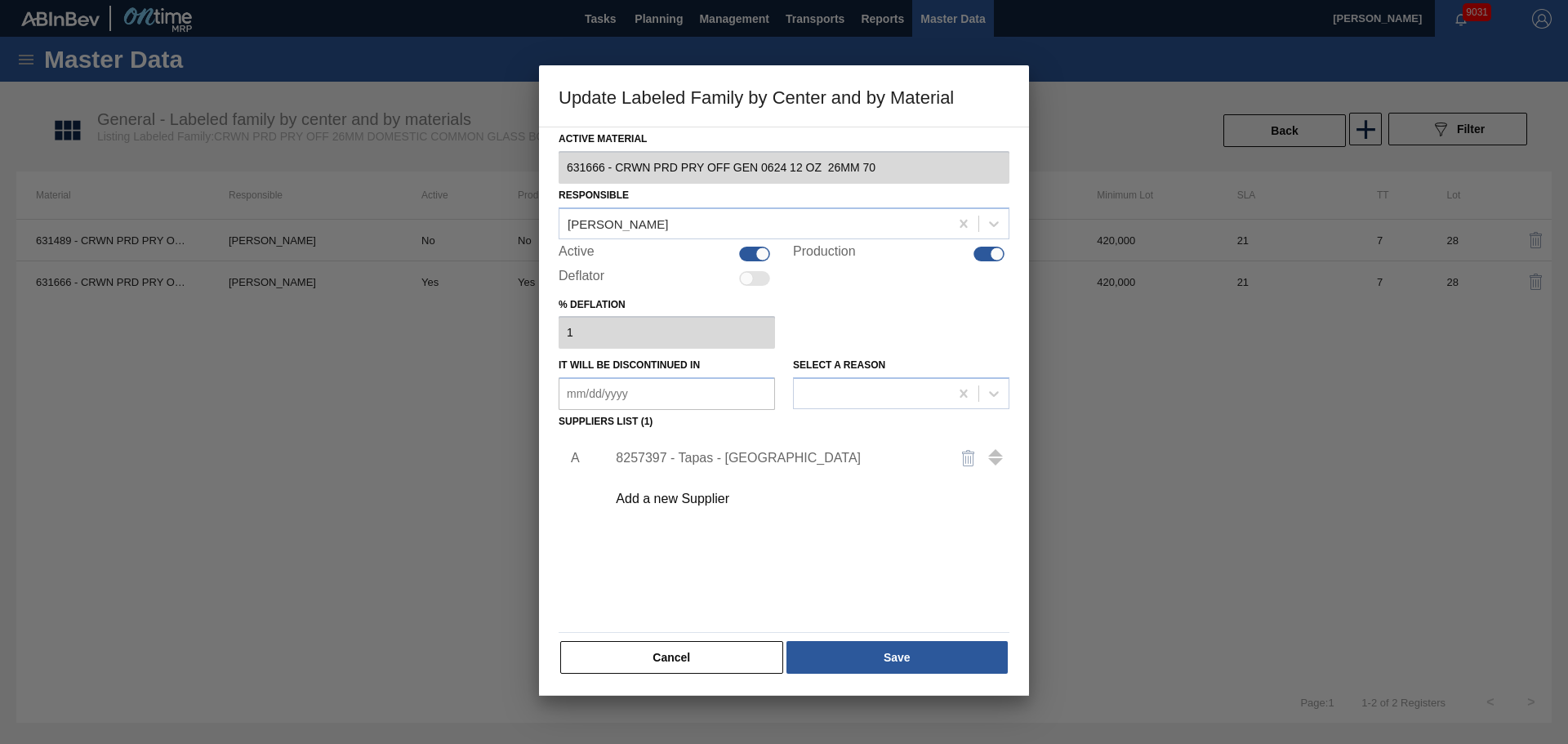
click at [689, 671] on button "Cancel" at bounding box center [671, 657] width 223 height 33
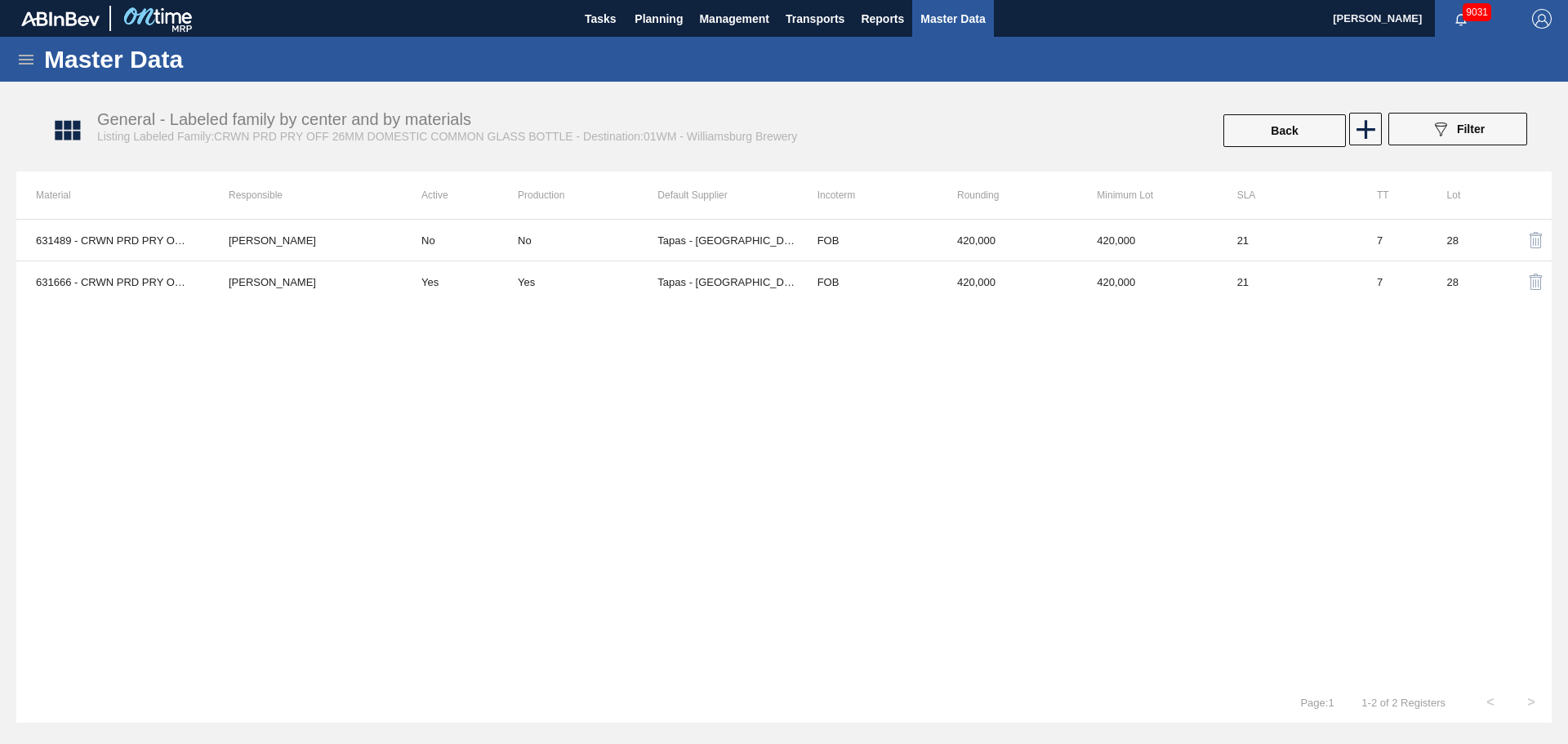
drag, startPoint x: 731, startPoint y: 418, endPoint x: 732, endPoint y: 351, distance: 67.0
click at [731, 418] on div "631489 - CRWN PRD PRY OFF GEN 0919 26MM DOMESTIC [PERSON_NAME] No No Tapas - [G…" at bounding box center [784, 451] width 1536 height 463
